Goal: Navigation & Orientation: Find specific page/section

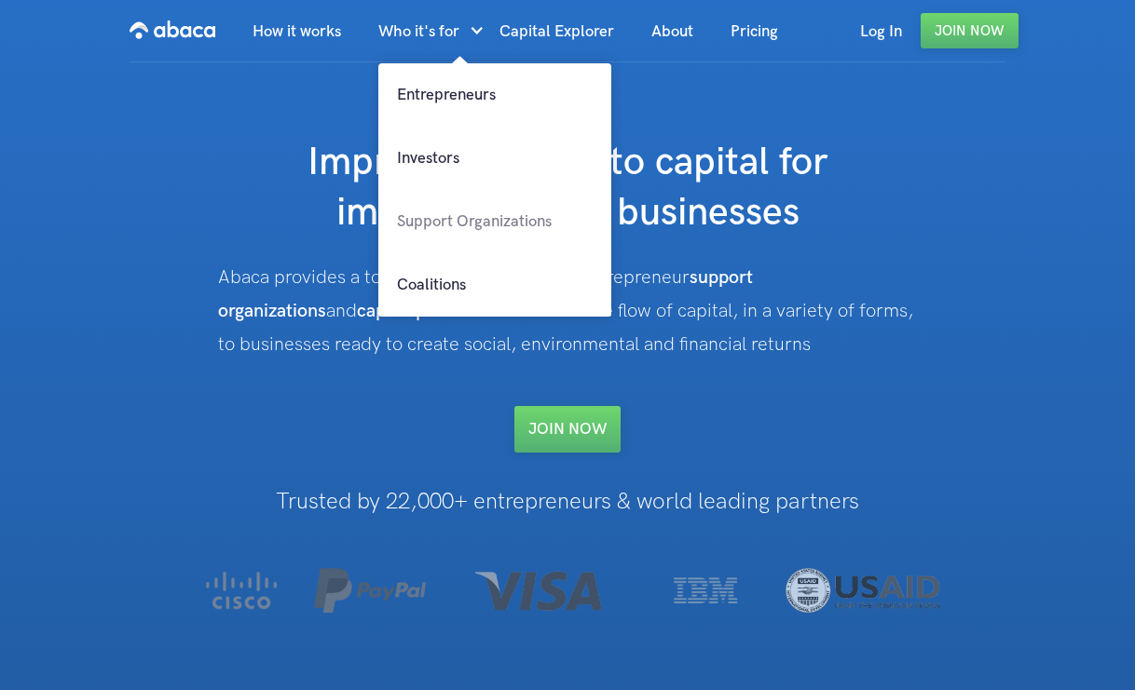
click at [473, 218] on link "Support Organizations" at bounding box center [494, 221] width 233 height 63
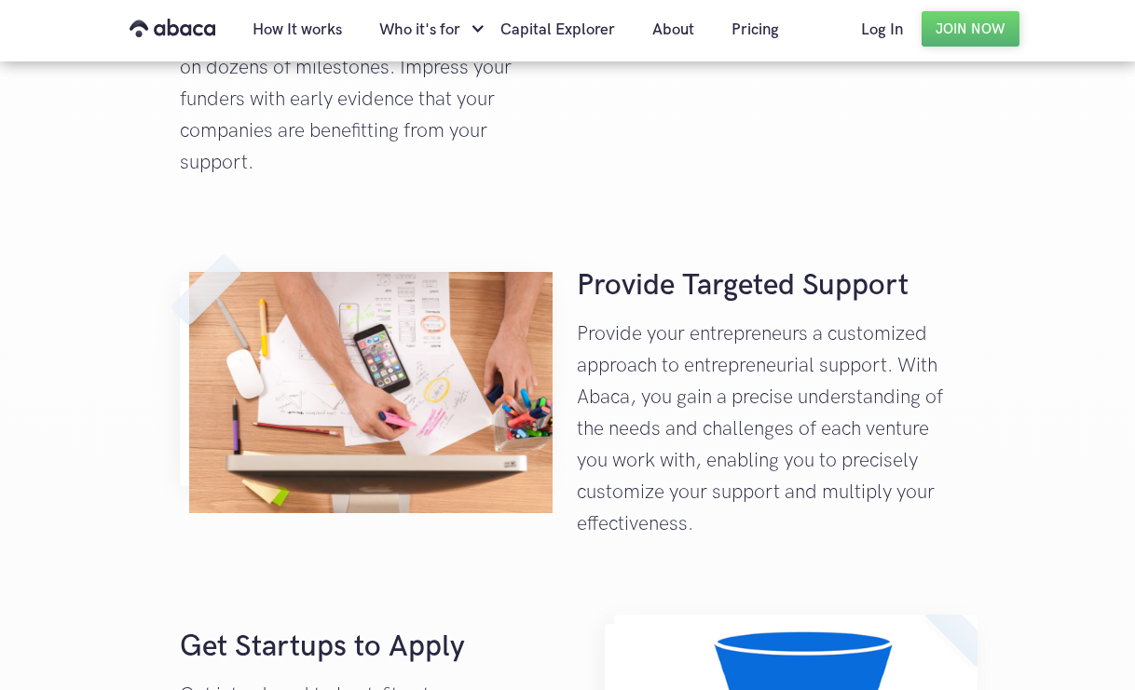
scroll to position [1658, 0]
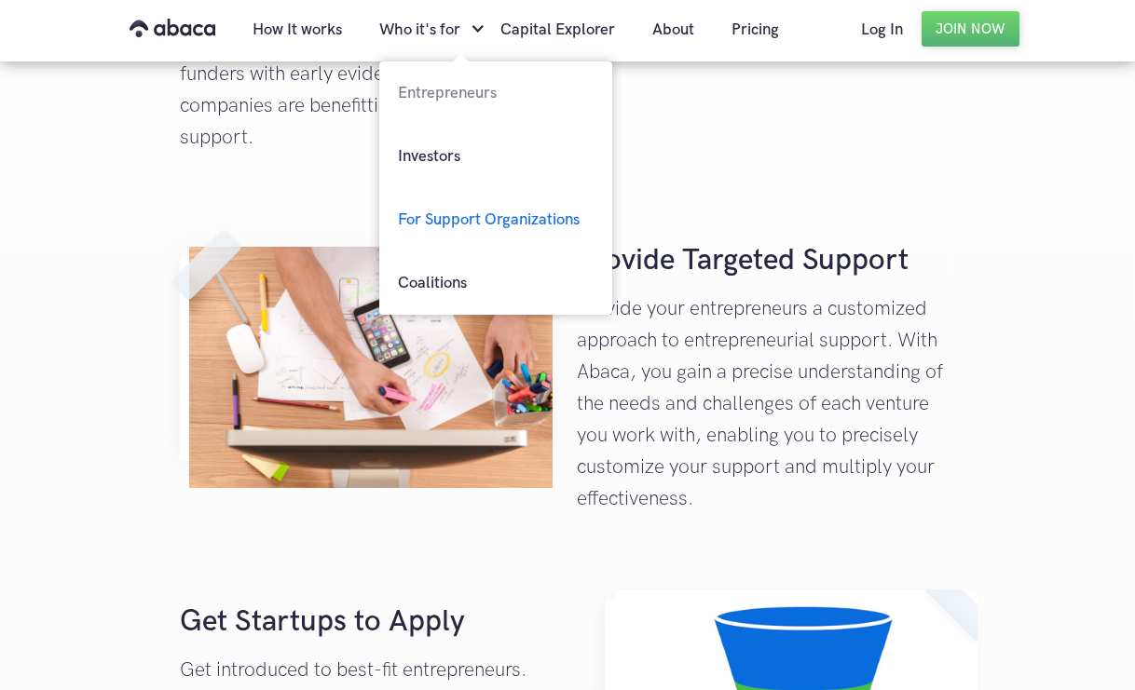
click at [433, 100] on link "Entrepreneurs" at bounding box center [495, 93] width 233 height 63
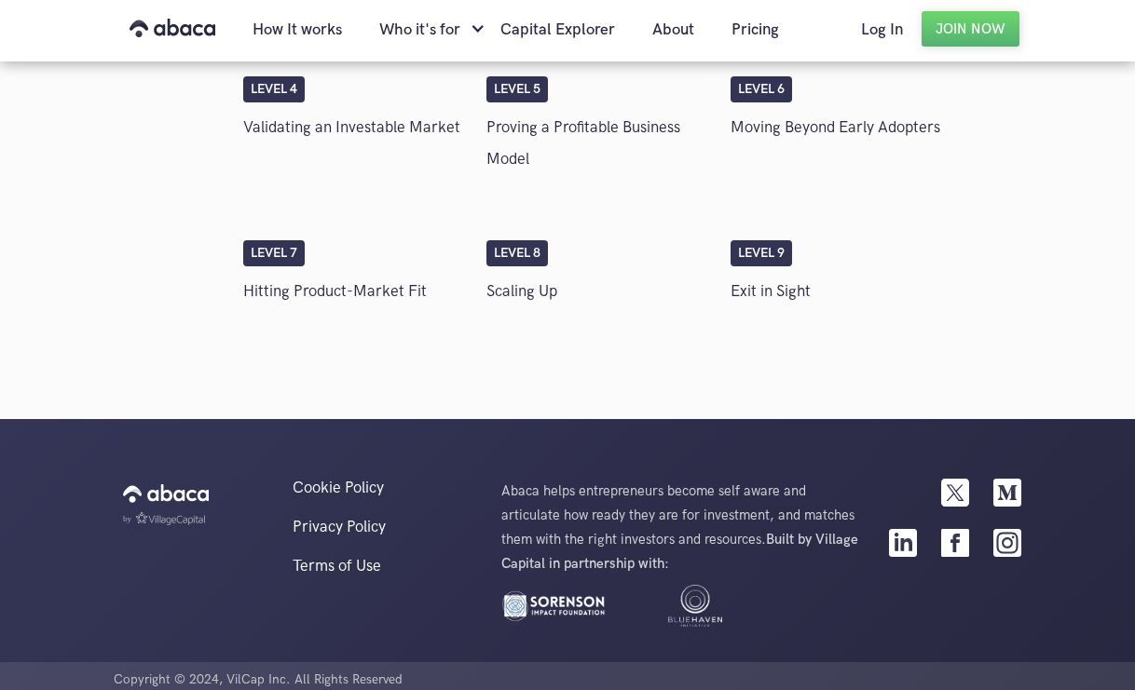
scroll to position [3608, 0]
